Goal: Task Accomplishment & Management: Manage account settings

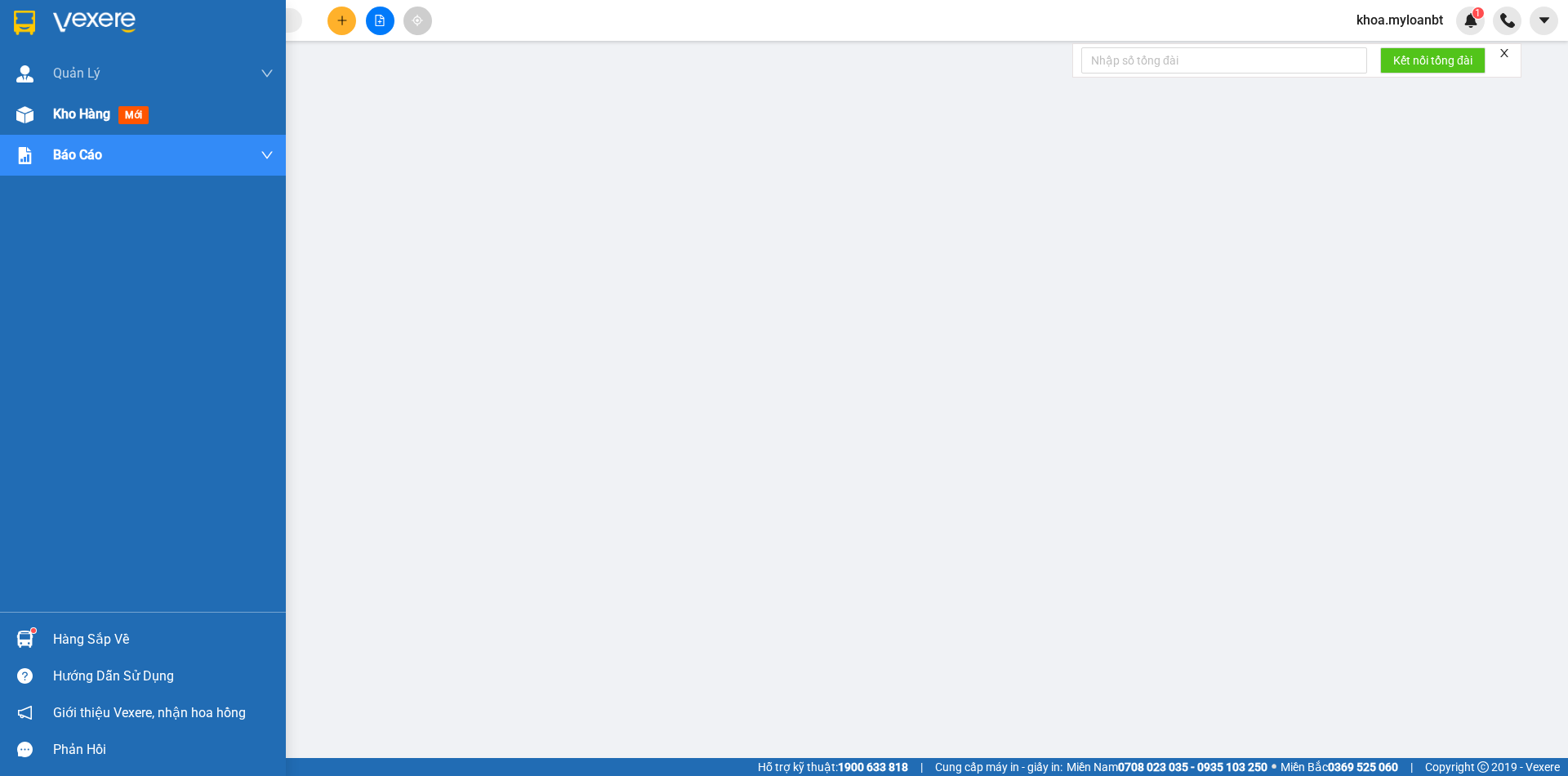
click at [32, 114] on img at bounding box center [25, 114] width 17 height 17
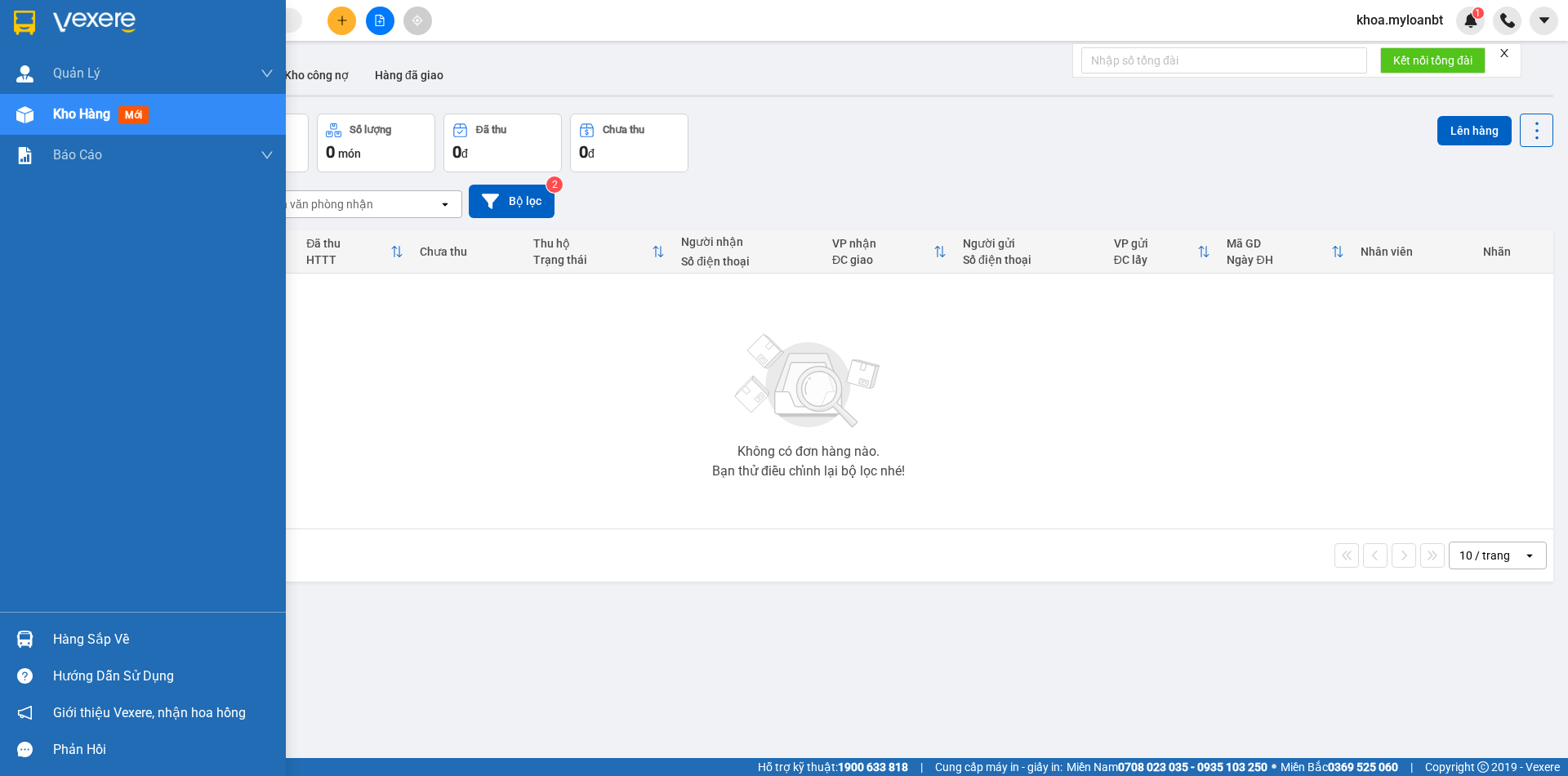
click at [56, 634] on div "Hàng sắp về" at bounding box center [163, 640] width 220 height 25
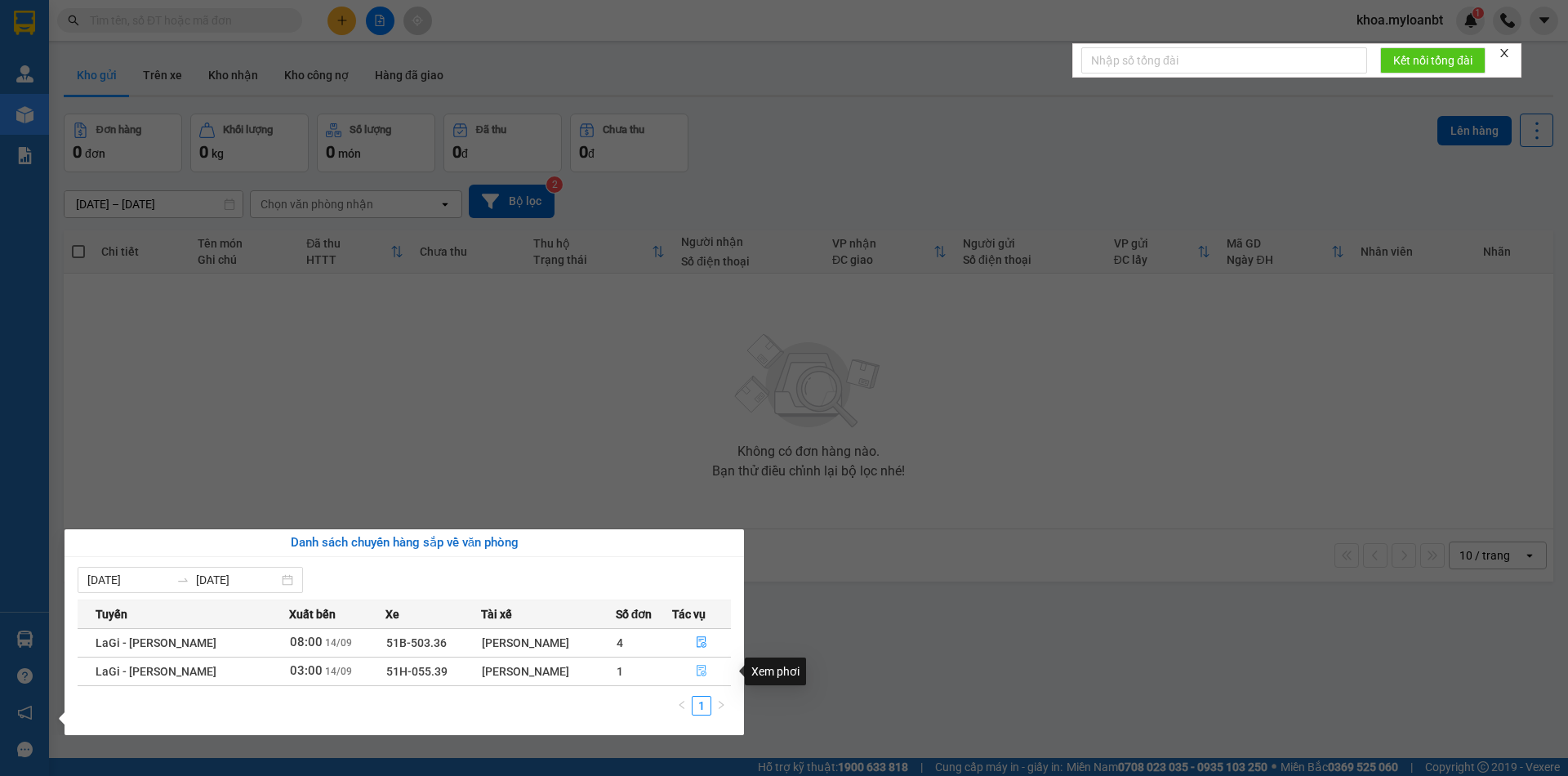
click at [684, 668] on button "button" at bounding box center [702, 672] width 58 height 26
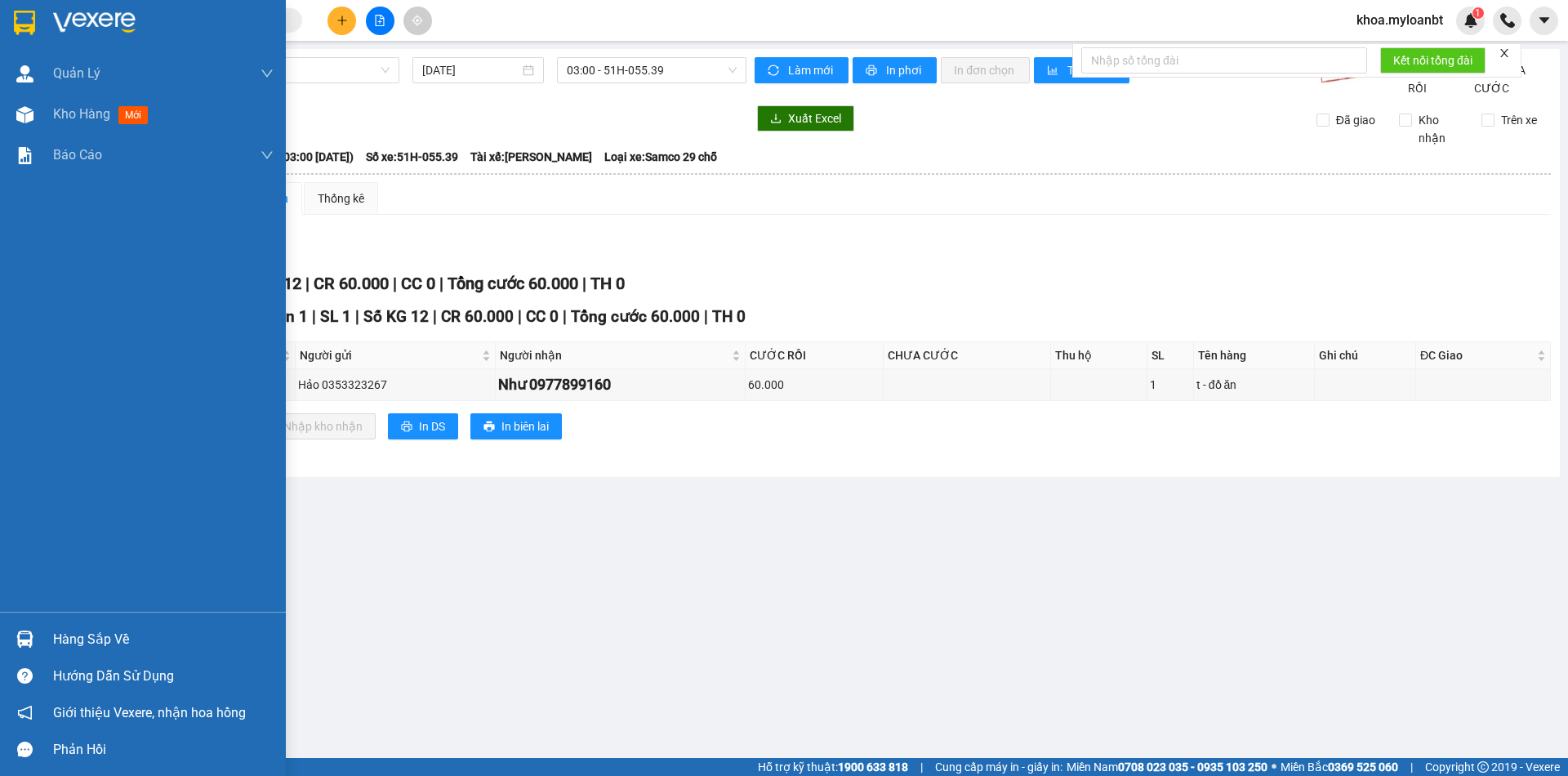
click at [66, 640] on div "Hàng sắp về" at bounding box center [163, 640] width 220 height 25
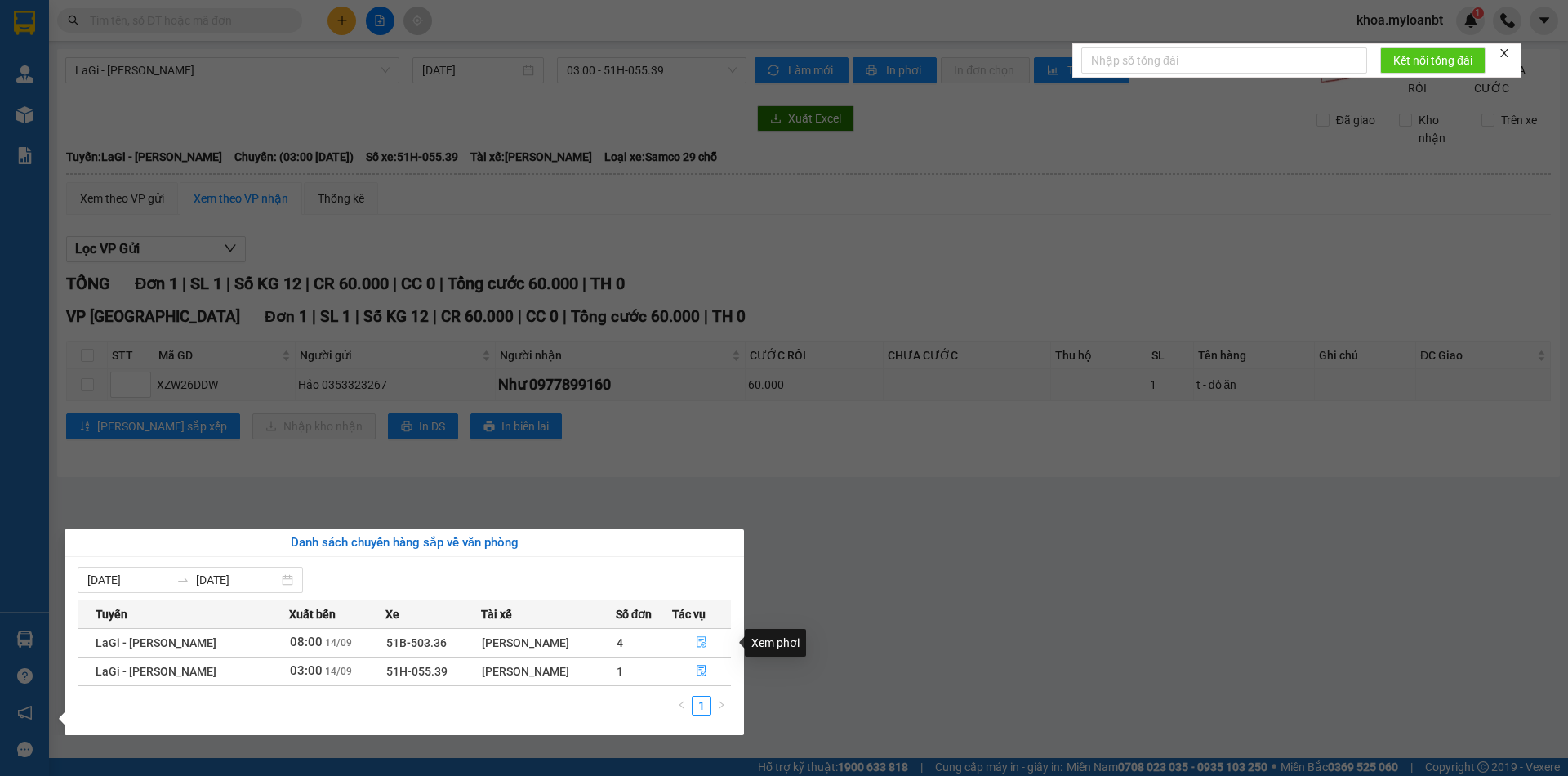
click at [681, 639] on button "button" at bounding box center [702, 643] width 58 height 26
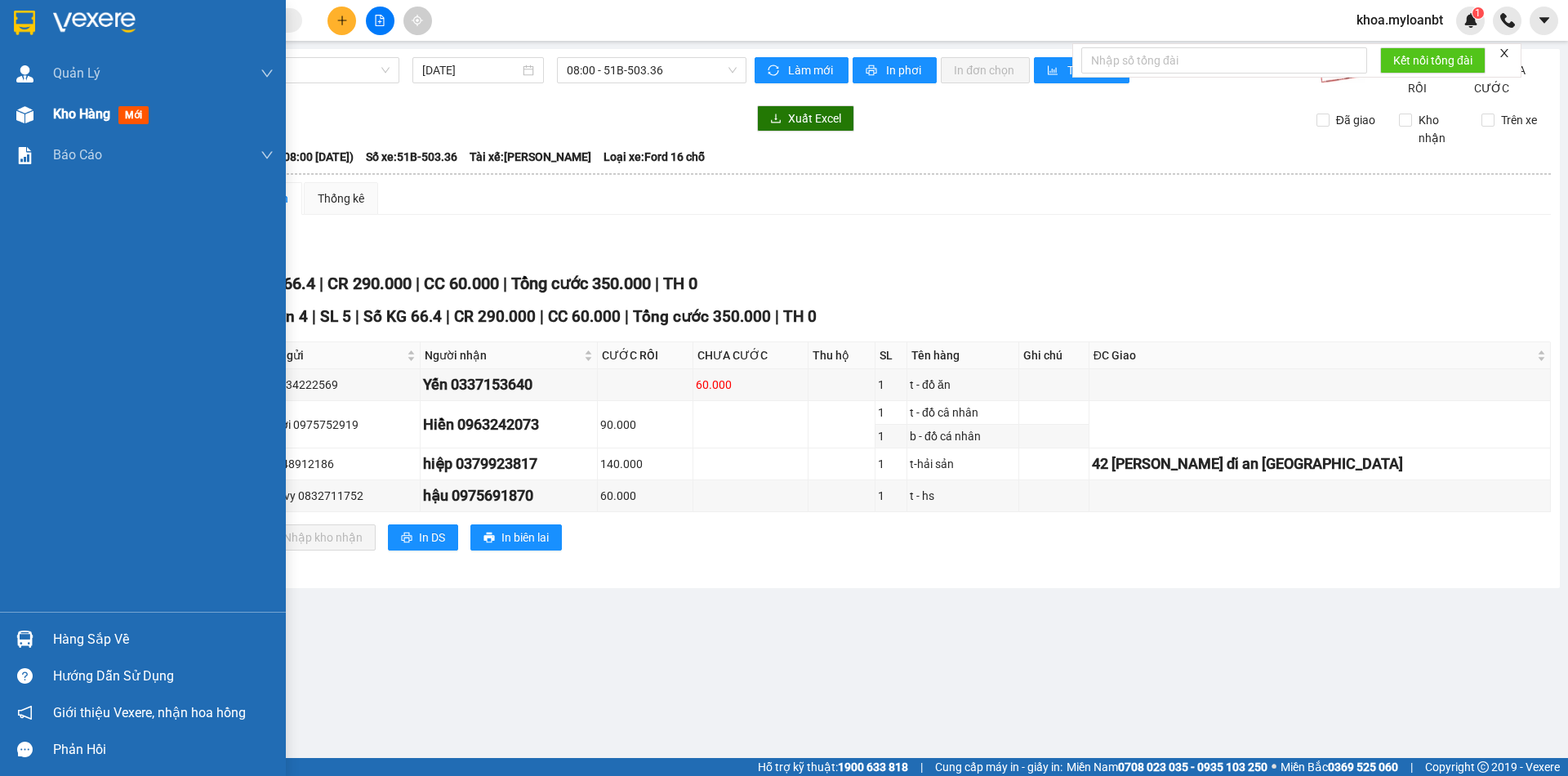
click at [30, 116] on img at bounding box center [25, 114] width 17 height 17
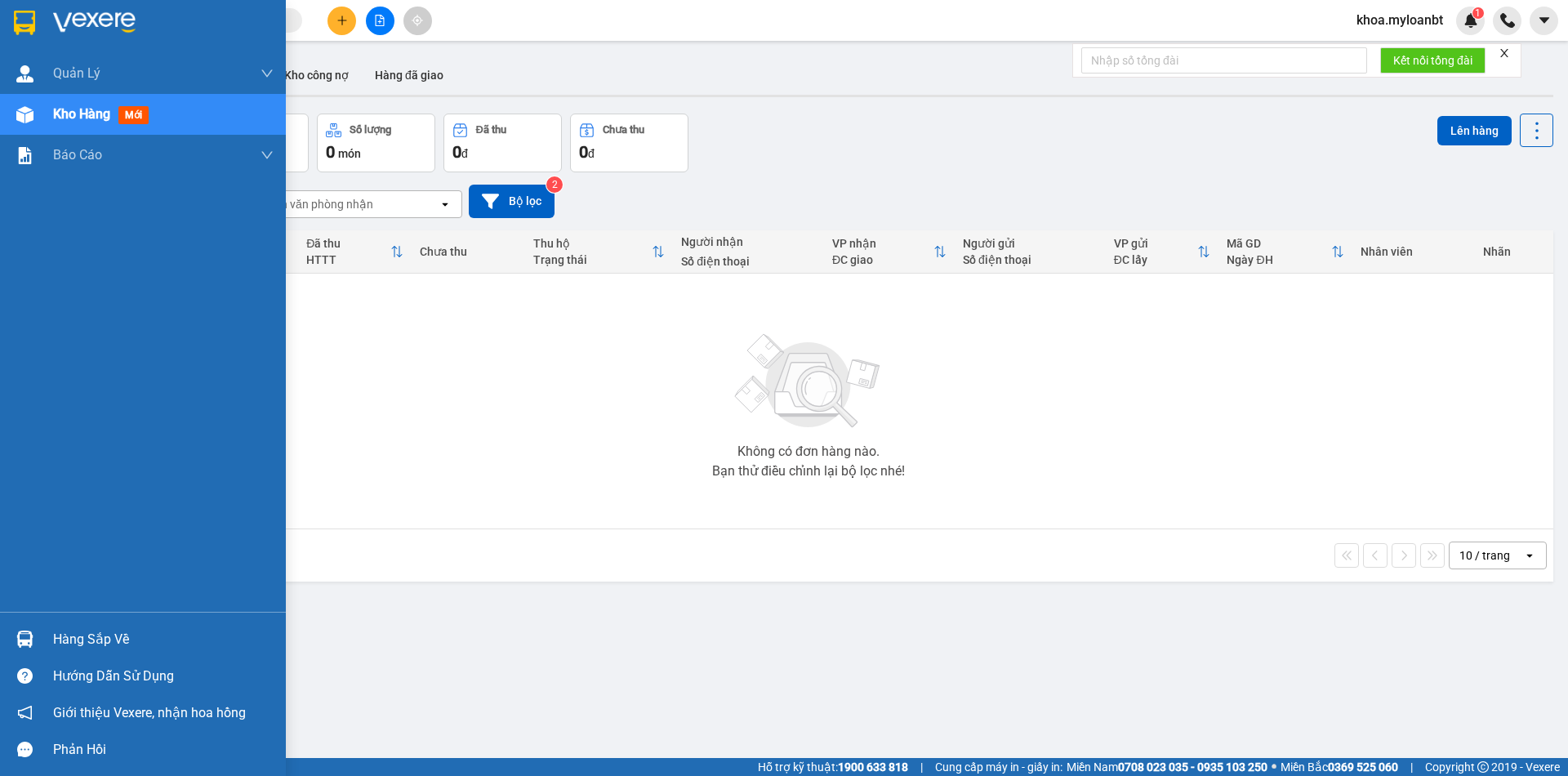
click at [38, 629] on div "Hàng sắp về" at bounding box center [143, 639] width 286 height 37
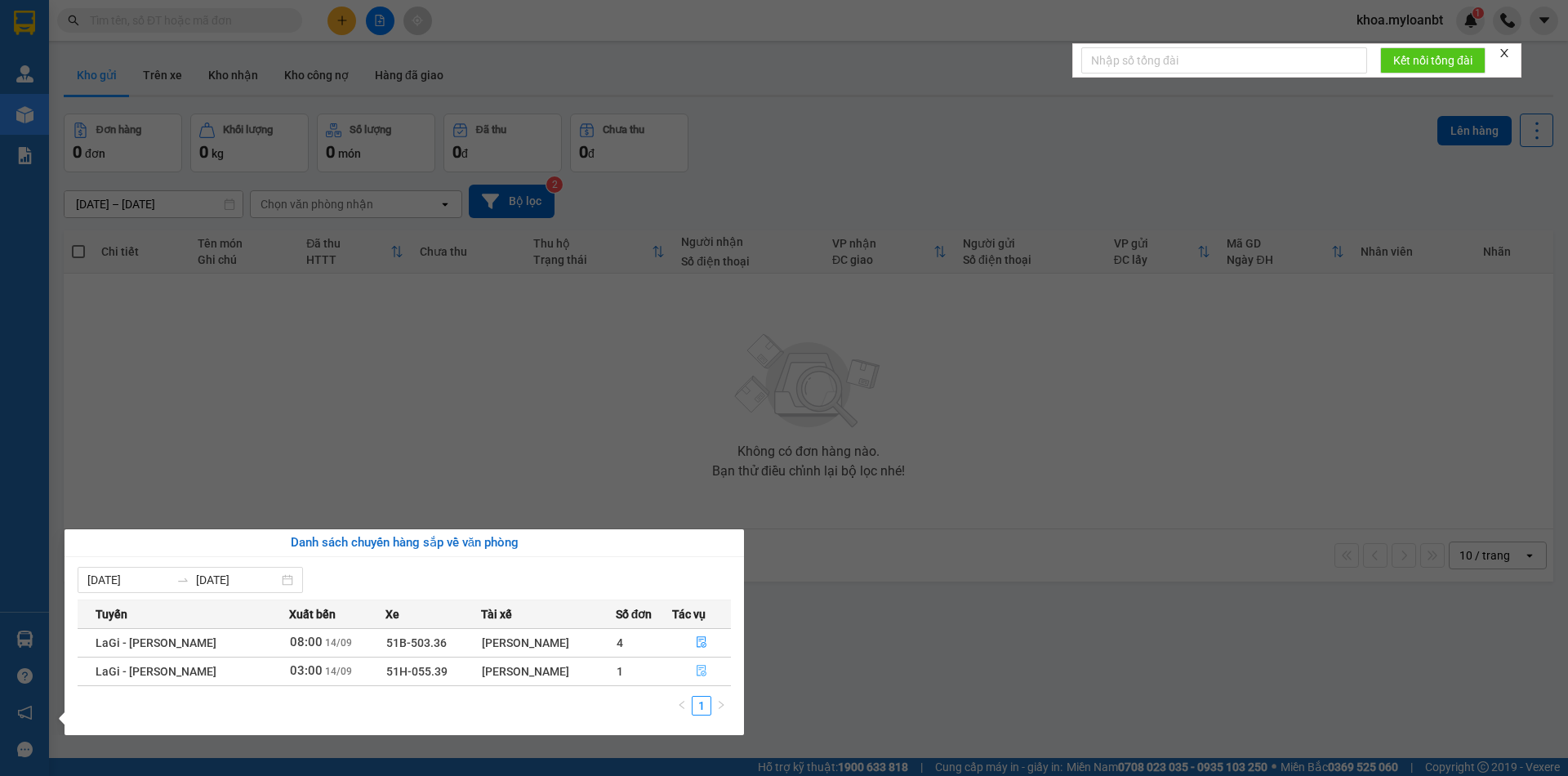
click at [683, 670] on button "button" at bounding box center [702, 672] width 58 height 26
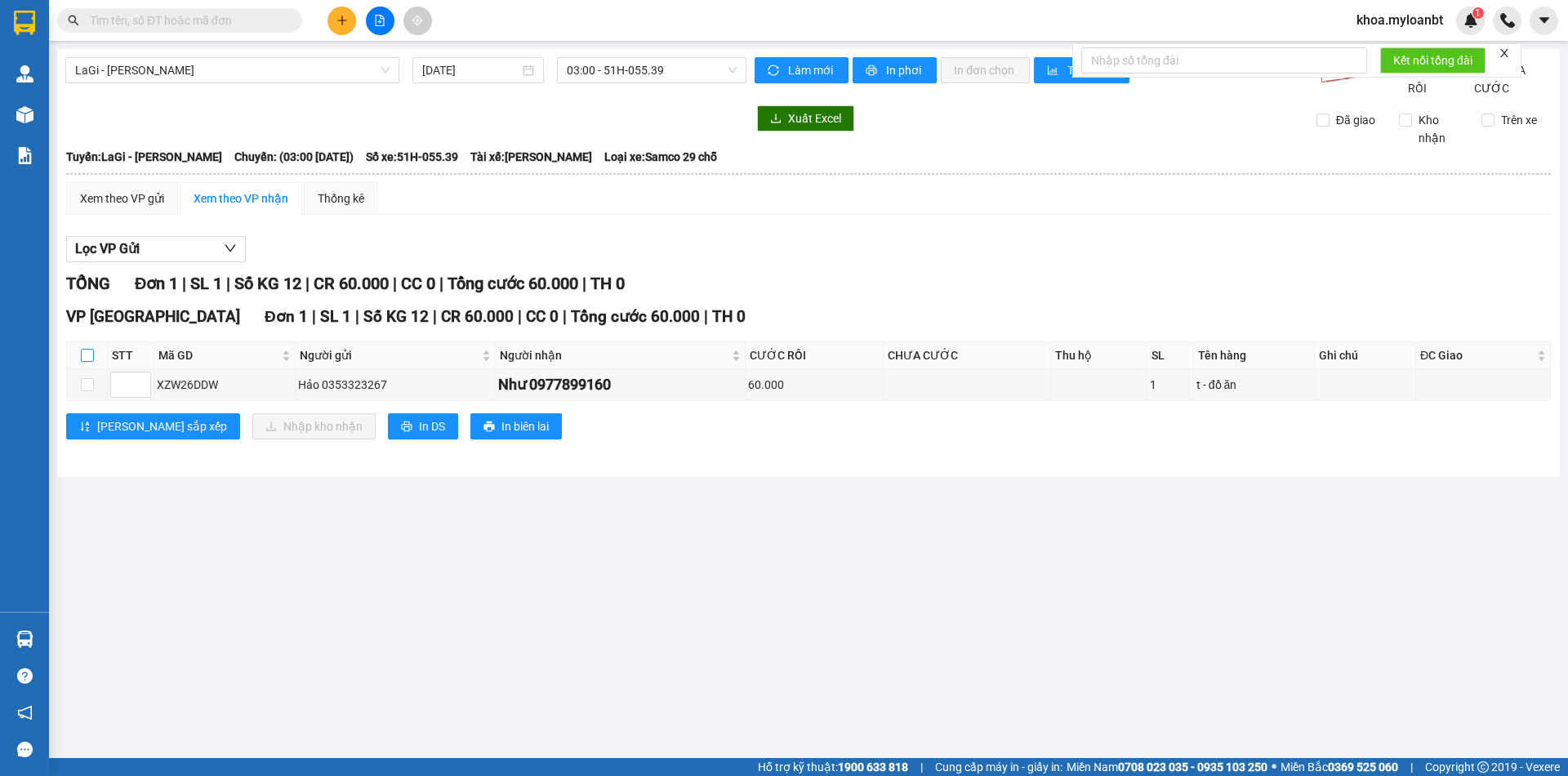
click at [85, 362] on input "checkbox" at bounding box center [87, 355] width 13 height 13
checkbox input "true"
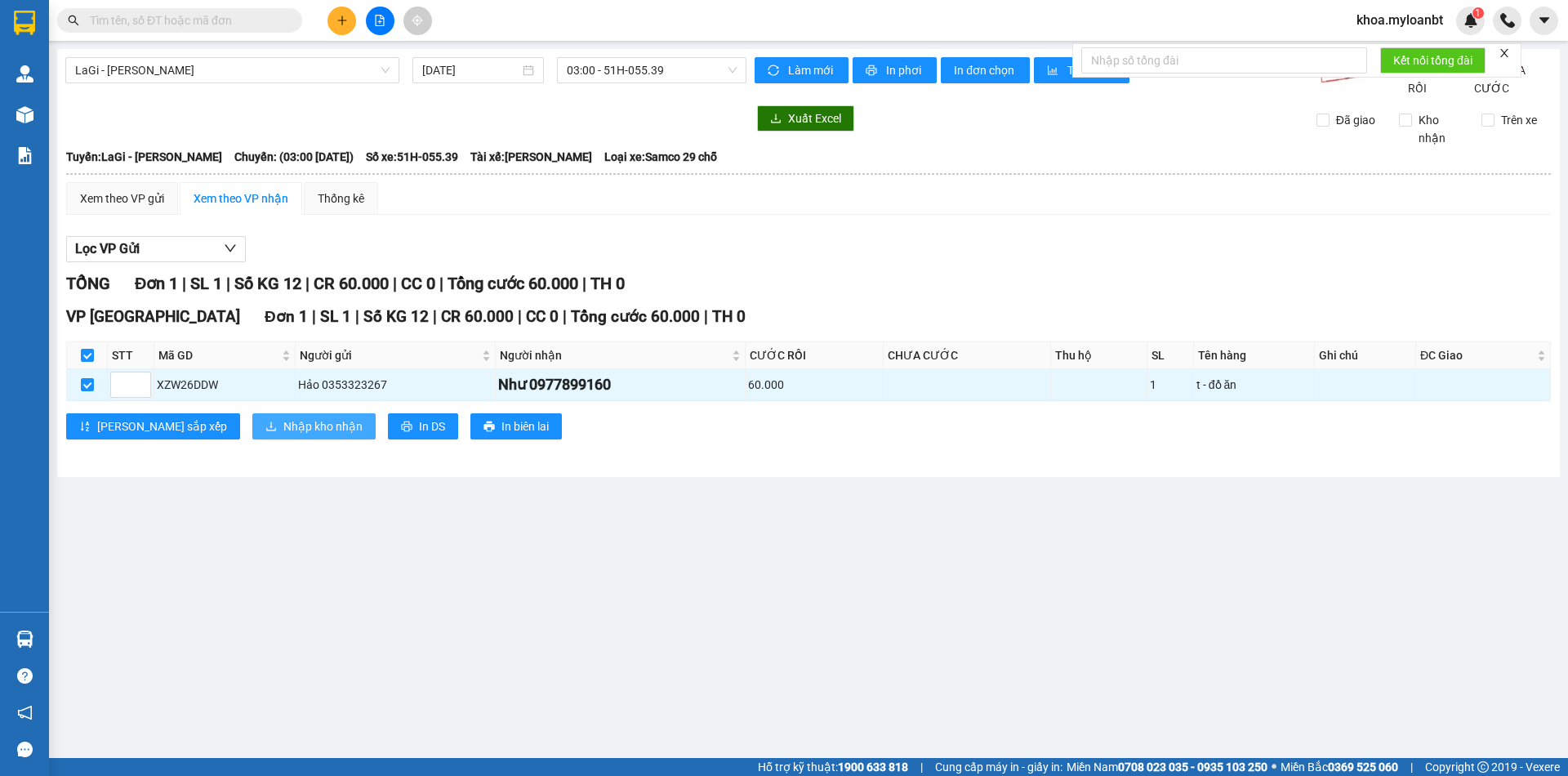
click at [284, 436] on span "Nhập kho nhận" at bounding box center [323, 426] width 79 height 18
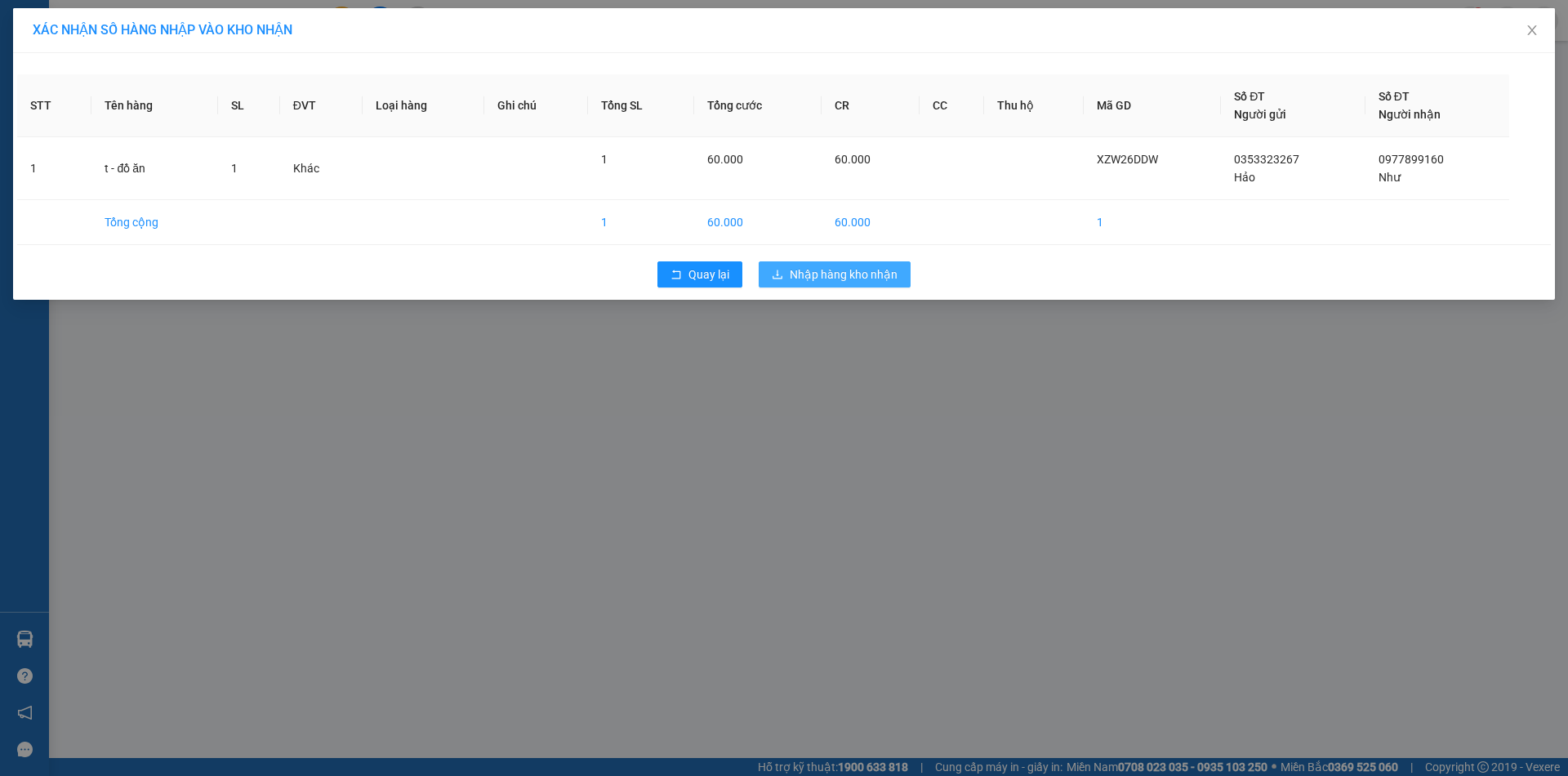
click at [894, 268] on span "Nhập hàng kho nhận" at bounding box center [843, 274] width 108 height 18
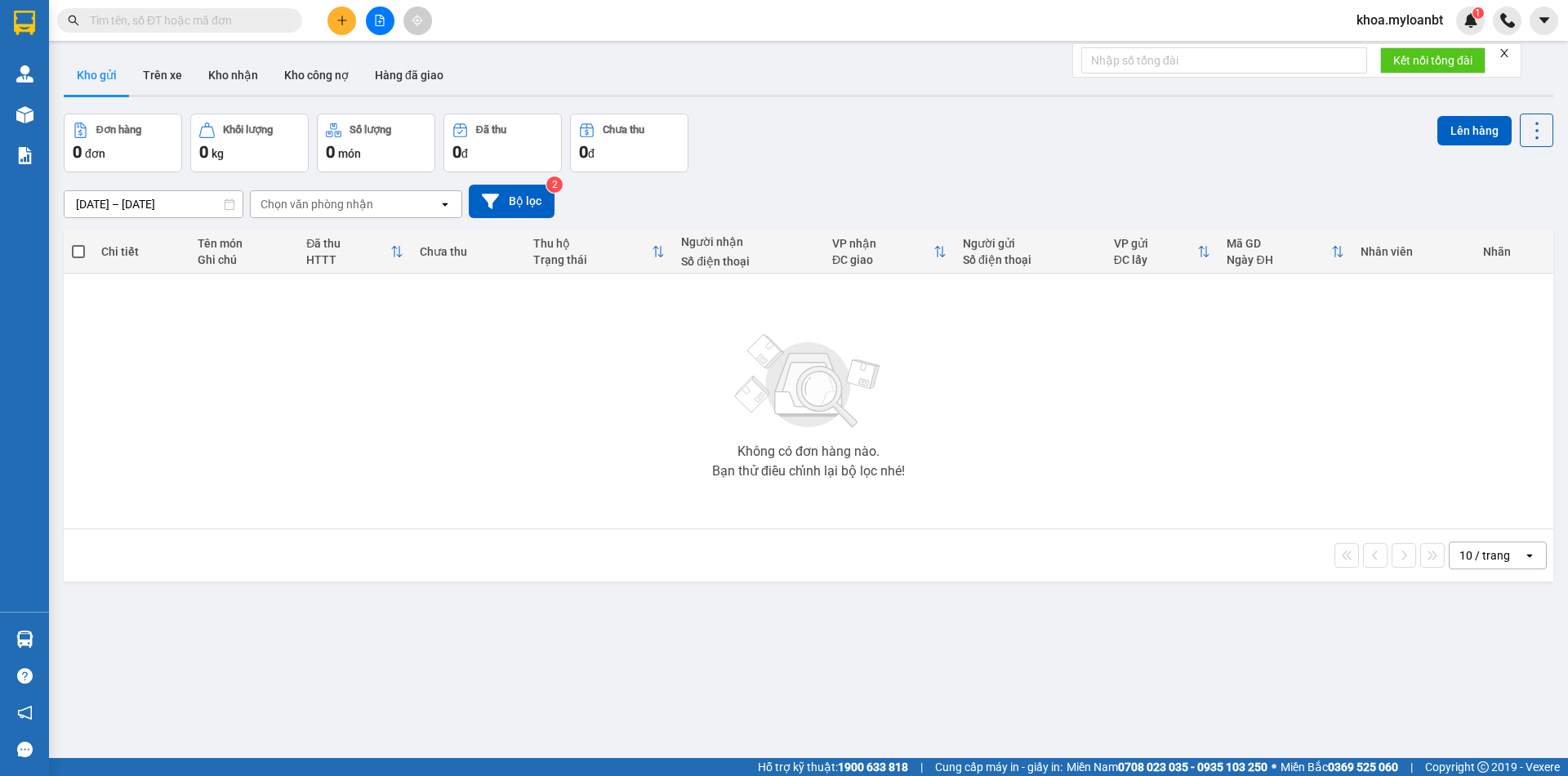
drag, startPoint x: 255, startPoint y: 86, endPoint x: 272, endPoint y: 133, distance: 50.0
click at [255, 86] on button "Kho nhận" at bounding box center [233, 75] width 76 height 39
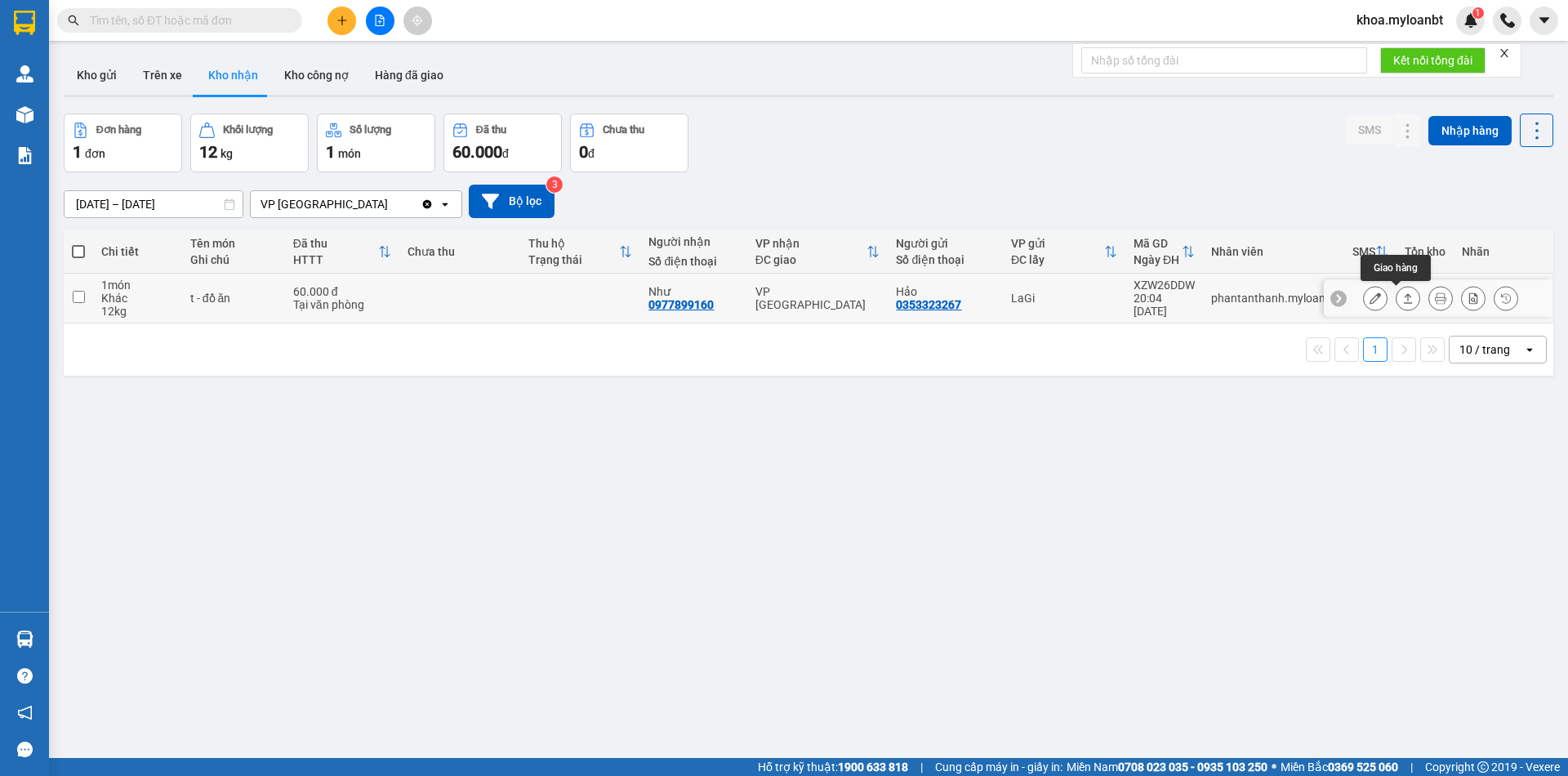
click at [1402, 301] on button at bounding box center [1408, 298] width 23 height 28
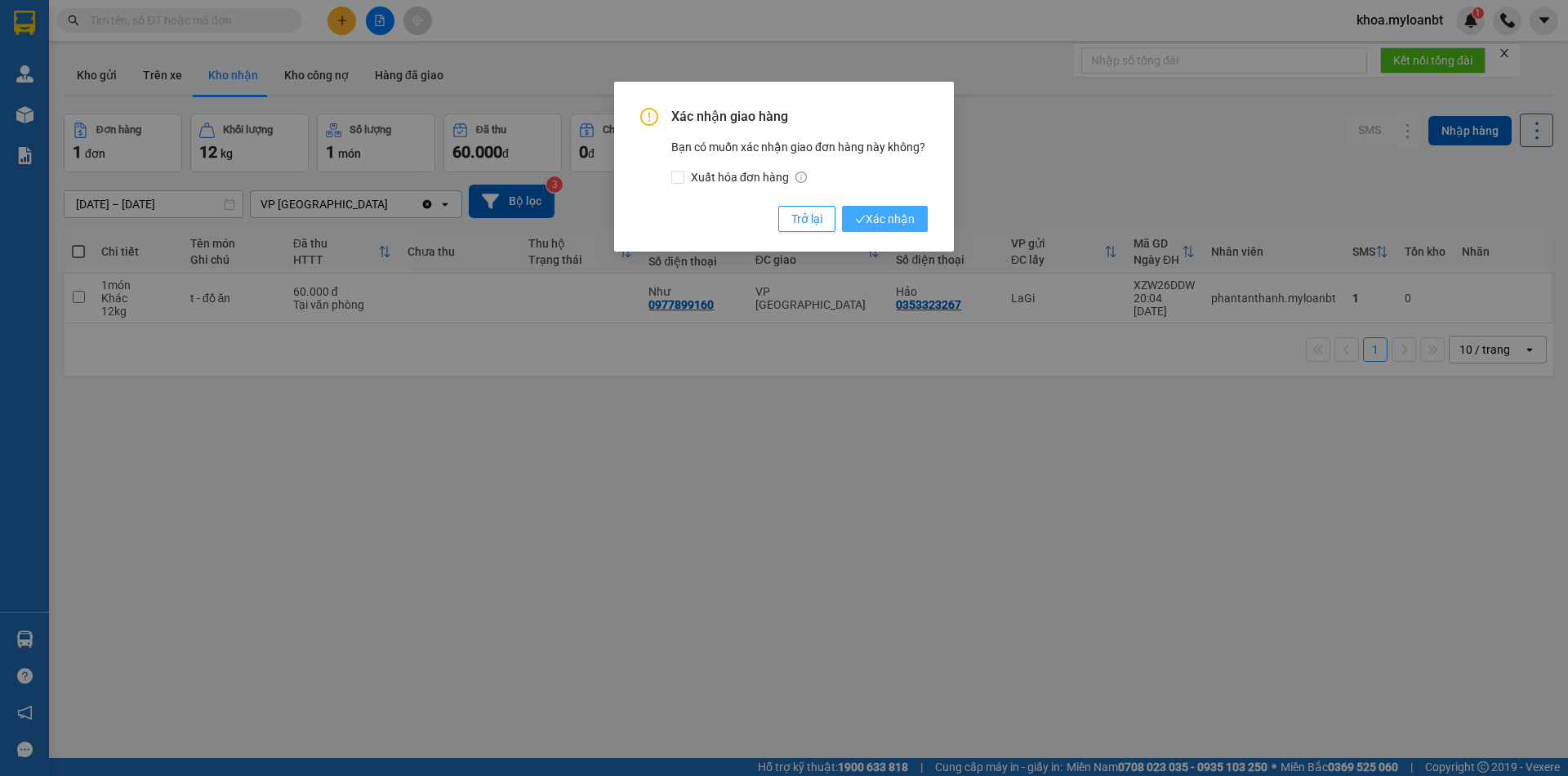
click at [906, 237] on div "Xác nhận giao hàng Bạn có muốn xác nhận giao đơn hàng này không? Xuất hóa đơn h…" at bounding box center [784, 167] width 339 height 170
click at [903, 230] on button "Xác nhận" at bounding box center [884, 219] width 85 height 26
